Goal: Find contact information: Obtain details needed to contact an individual or organization

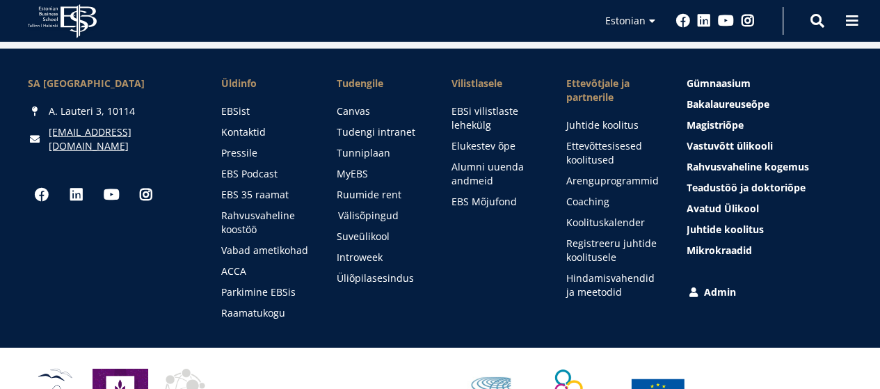
scroll to position [1972, 0]
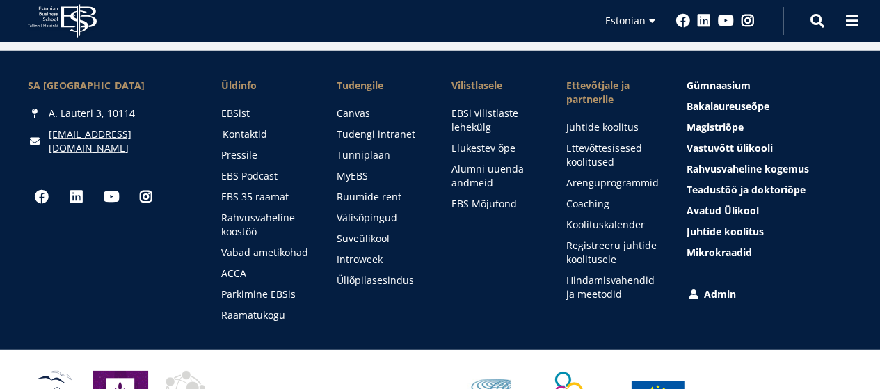
click at [245, 127] on link "Kontaktid" at bounding box center [266, 134] width 87 height 14
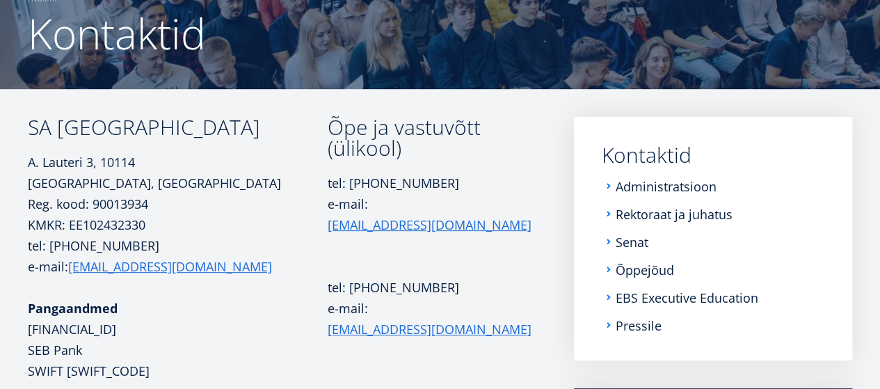
scroll to position [274, 0]
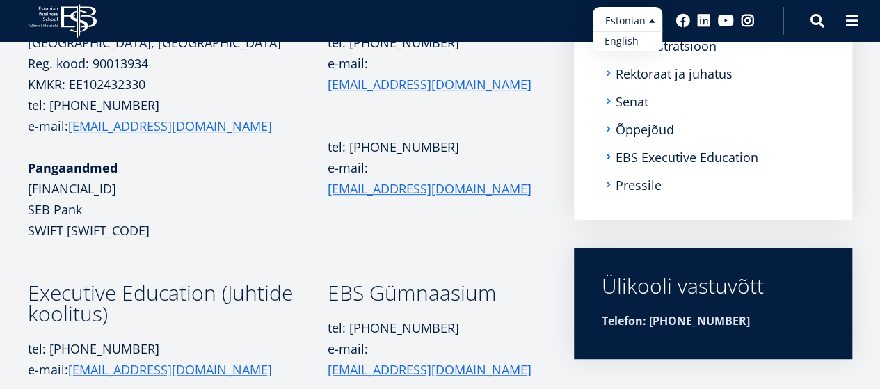
click at [624, 41] on link "English" at bounding box center [627, 41] width 70 height 20
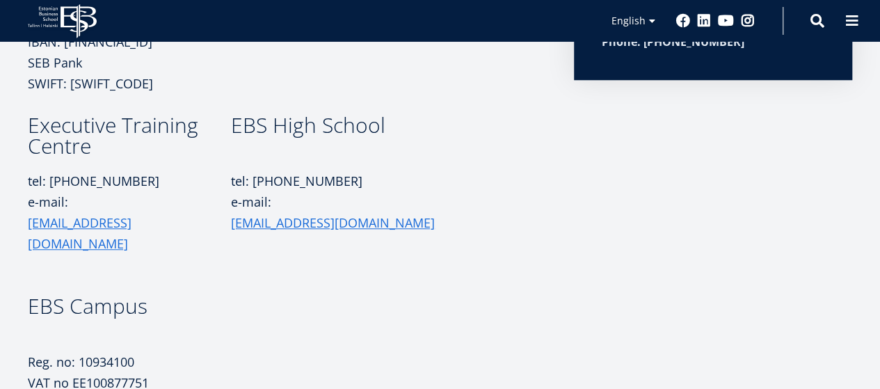
scroll to position [556, 0]
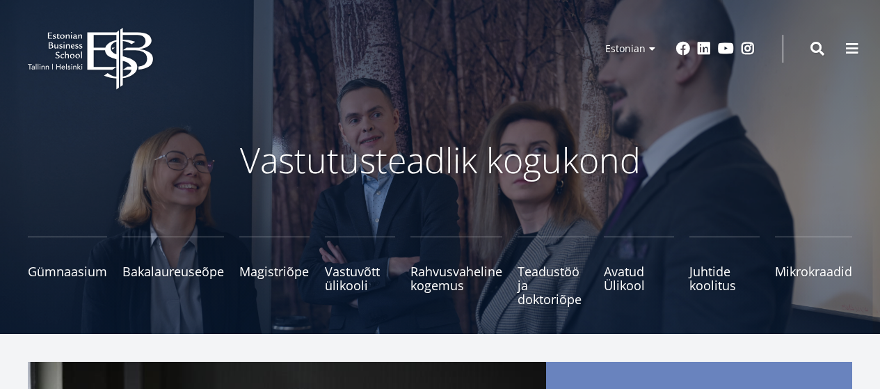
click at [100, 271] on span "Gümnaasium Tutvu ja registreeru" at bounding box center [67, 271] width 79 height 14
